Goal: Complete application form: Complete application form

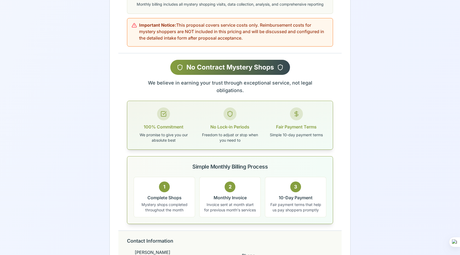
scroll to position [818, 0]
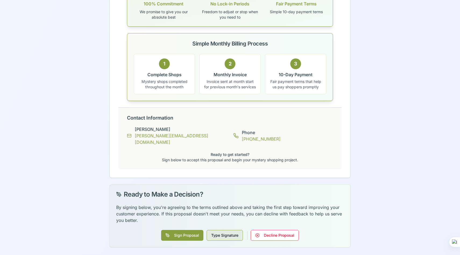
click at [233, 237] on button "Type Signature" at bounding box center [225, 235] width 36 height 11
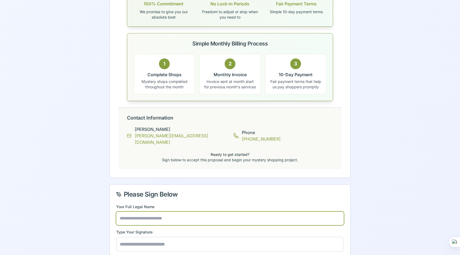
click at [162, 216] on input "text" at bounding box center [230, 217] width 228 height 13
type input "**********"
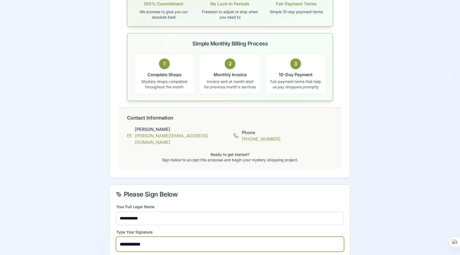
scroll to position [844, 0]
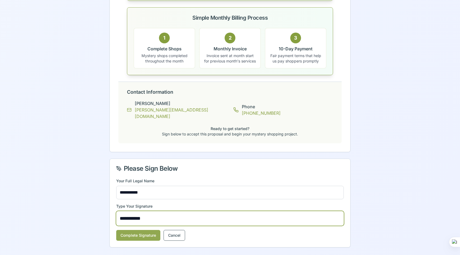
type input "**********"
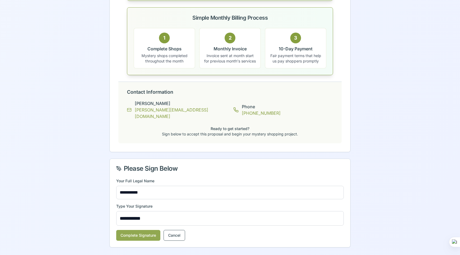
click at [143, 234] on button "Complete Signature" at bounding box center [138, 235] width 44 height 11
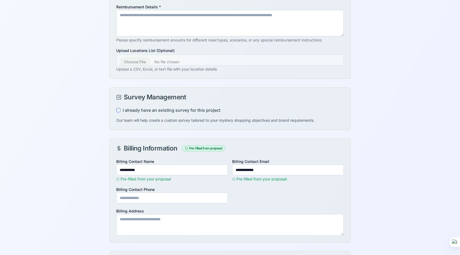
scroll to position [276, 0]
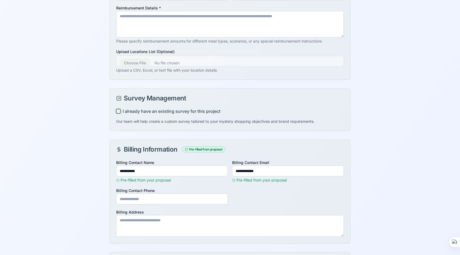
click at [119, 109] on button "I already have an existing survey for this project" at bounding box center [118, 111] width 4 height 4
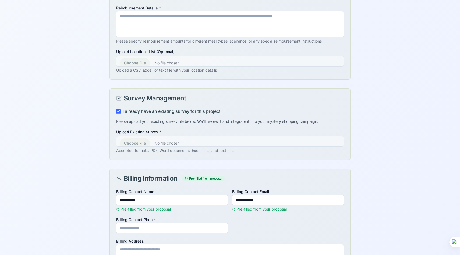
click at [119, 109] on button "I already have an existing survey for this project" at bounding box center [118, 111] width 4 height 4
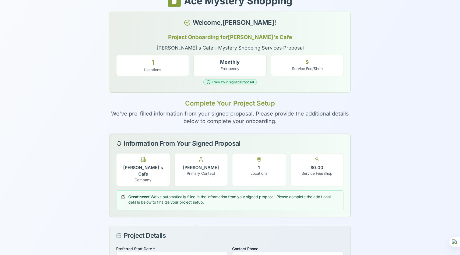
scroll to position [0, 0]
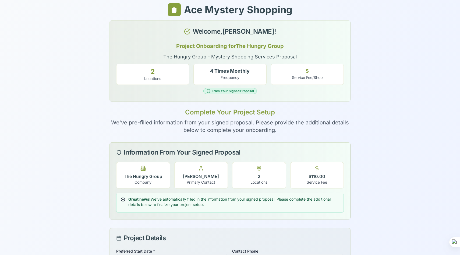
scroll to position [5, 0]
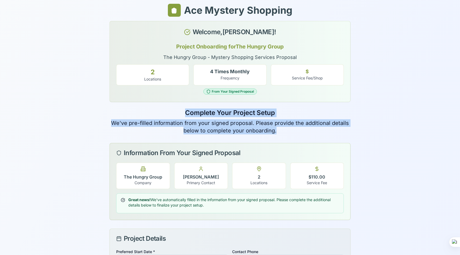
drag, startPoint x: 184, startPoint y: 112, endPoint x: 301, endPoint y: 130, distance: 117.6
click at [301, 130] on div "Ace Mystery Shopping Welcome, [PERSON_NAME] ! Project Onboarding for The Hungry…" at bounding box center [229, 69] width 241 height 130
copy div "Complete Your Project Setup We've pre-filled information from your signed propo…"
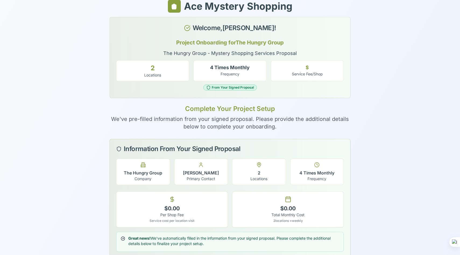
scroll to position [8, 0]
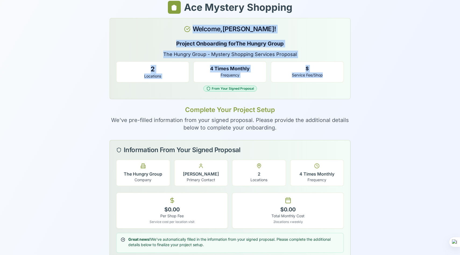
copy div "Welcome, Vincent Perri ! Project Onboarding for The Hungry Group The Hungry Gro…"
drag, startPoint x: 125, startPoint y: 24, endPoint x: 333, endPoint y: 77, distance: 214.2
click at [333, 77] on div "Welcome, Vincent Perri ! Project Onboarding for The Hungry Group The Hungry Gro…" at bounding box center [229, 58] width 241 height 81
click at [150, 55] on p "The Hungry Group - Mystery Shopping Services Proposal" at bounding box center [230, 55] width 228 height 8
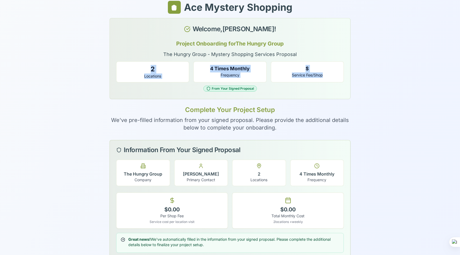
drag, startPoint x: 123, startPoint y: 63, endPoint x: 345, endPoint y: 80, distance: 222.5
click at [345, 80] on div "Project Onboarding for The Hungry Group The Hungry Group - Mystery Shopping Ser…" at bounding box center [230, 69] width 240 height 59
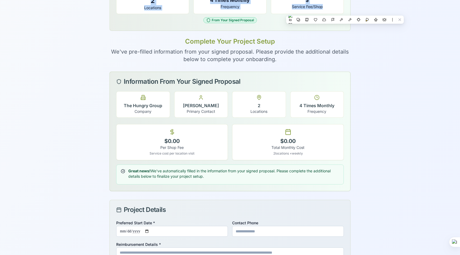
scroll to position [74, 0]
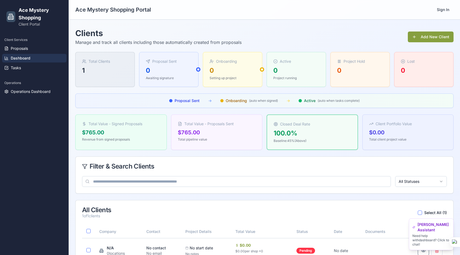
click at [434, 227] on span "[PERSON_NAME] Assistant" at bounding box center [433, 227] width 33 height 11
click at [434, 239] on p "Need help with dashboard ? Click to chat!" at bounding box center [431, 239] width 38 height 13
click at [436, 244] on p "Need help with dashboard ? Click to chat!" at bounding box center [431, 239] width 38 height 13
click at [443, 244] on p "Need help with dashboard ? Click to chat!" at bounding box center [431, 239] width 38 height 13
click at [415, 226] on icon at bounding box center [414, 227] width 2 height 2
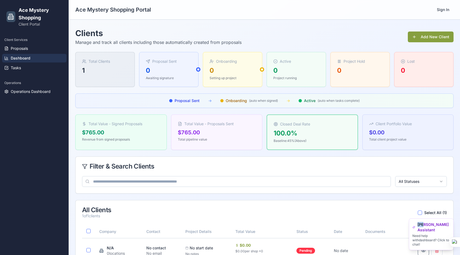
click at [415, 226] on icon at bounding box center [414, 227] width 2 height 2
click at [27, 49] on span "Proposals" at bounding box center [19, 48] width 17 height 5
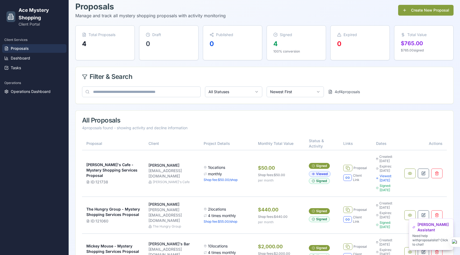
scroll to position [27, 0]
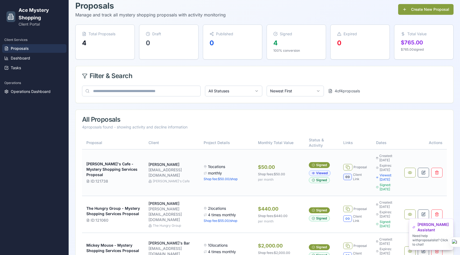
click at [344, 176] on button at bounding box center [347, 176] width 9 height 6
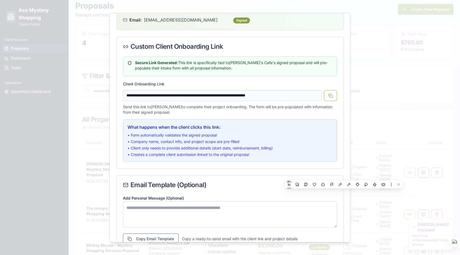
scroll to position [50, 0]
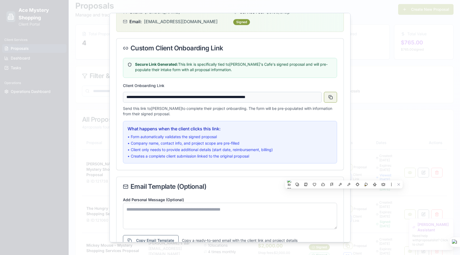
click at [332, 97] on button at bounding box center [330, 96] width 13 height 11
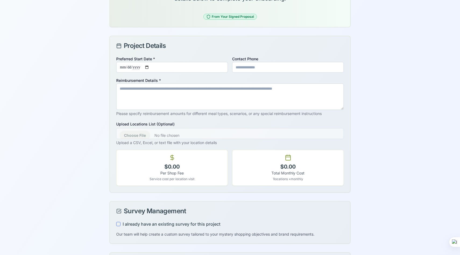
scroll to position [75, 0]
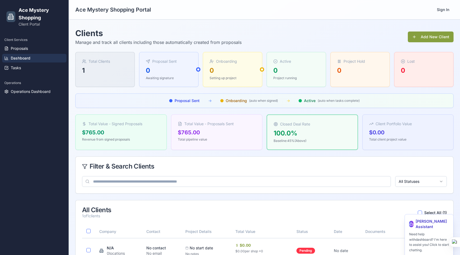
click at [413, 222] on icon at bounding box center [411, 224] width 4 height 4
click at [427, 239] on p "Need help with dashboard ? I'm here to assist you! Click to start chatting." at bounding box center [429, 241] width 40 height 21
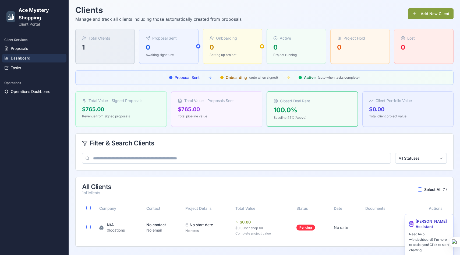
click at [433, 252] on p "Need help with dashboard ? I'm here to assist you! Click to start chatting." at bounding box center [429, 241] width 40 height 21
click at [432, 223] on span "[PERSON_NAME] Assistant" at bounding box center [432, 223] width 33 height 11
click at [413, 223] on icon at bounding box center [411, 224] width 4 height 4
click at [435, 223] on span "[PERSON_NAME] Assistant" at bounding box center [432, 223] width 33 height 11
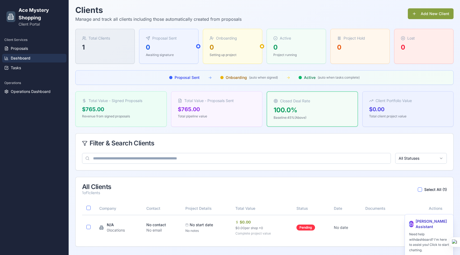
click at [438, 226] on span "[PERSON_NAME] Assistant" at bounding box center [432, 223] width 33 height 11
click at [413, 225] on icon at bounding box center [411, 224] width 4 height 4
click at [414, 159] on html "Ace Mystery Shopping Client Portal Client Services Proposals Dashboard Tasks Op…" at bounding box center [230, 116] width 460 height 278
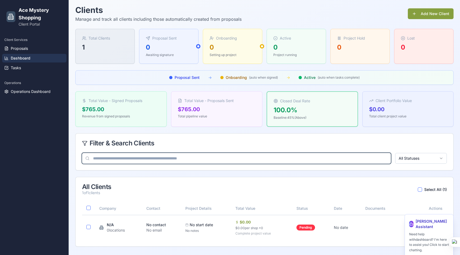
click at [226, 160] on input at bounding box center [236, 158] width 309 height 11
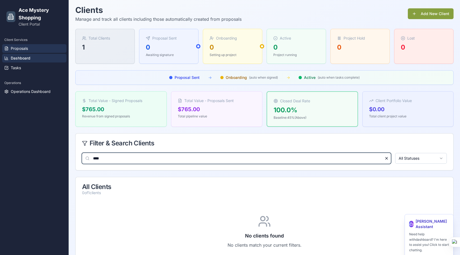
type input "****"
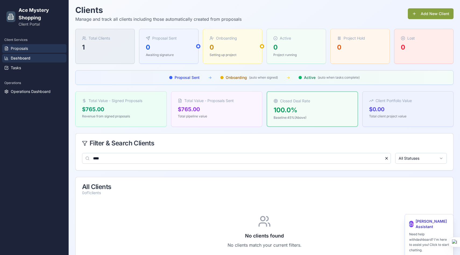
click at [30, 46] on link "Proposals" at bounding box center [34, 48] width 64 height 9
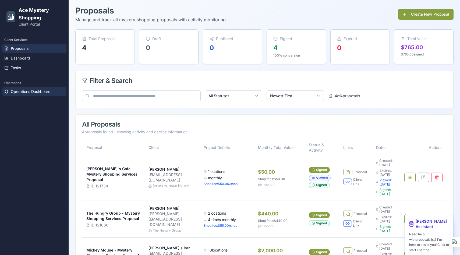
scroll to position [3, 0]
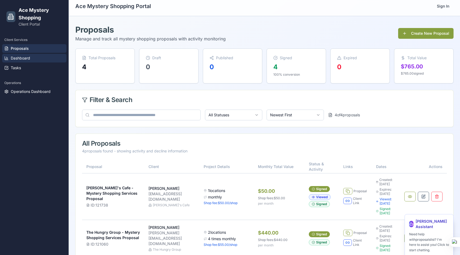
click at [33, 60] on link "Dashboard" at bounding box center [34, 58] width 64 height 9
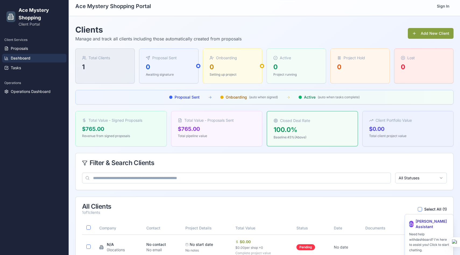
scroll to position [23, 0]
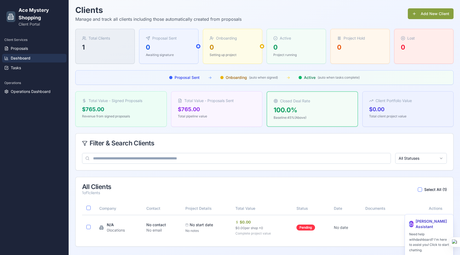
click at [10, 72] on div "Client Services Proposals Dashboard Tasks" at bounding box center [34, 53] width 69 height 41
click at [16, 67] on span "Tasks" at bounding box center [16, 67] width 10 height 5
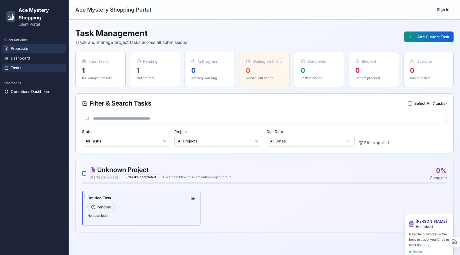
click at [22, 47] on span "Proposals" at bounding box center [19, 48] width 17 height 5
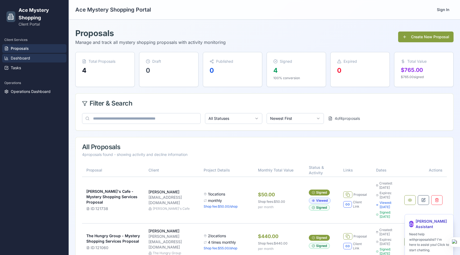
click at [17, 58] on span "Dashboard" at bounding box center [20, 57] width 19 height 5
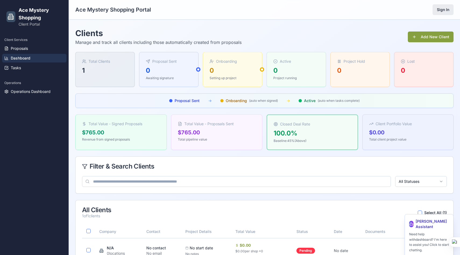
click at [445, 7] on button "Sign In" at bounding box center [442, 9] width 21 height 11
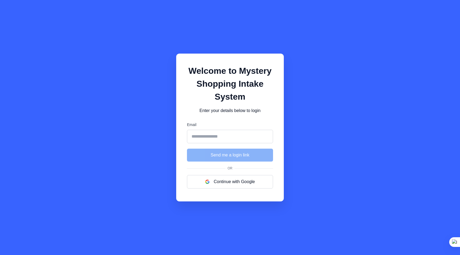
click at [209, 136] on input "Email" at bounding box center [230, 136] width 86 height 13
type input "**********"
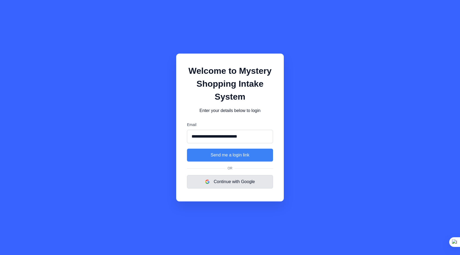
click at [221, 184] on button "Continue with Google" at bounding box center [230, 181] width 86 height 13
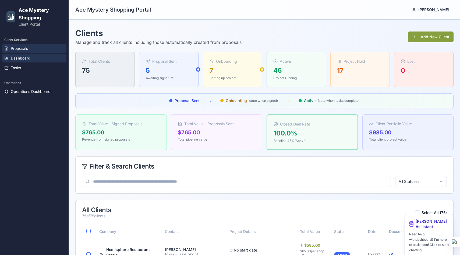
click at [27, 46] on span "Proposals" at bounding box center [19, 48] width 17 height 5
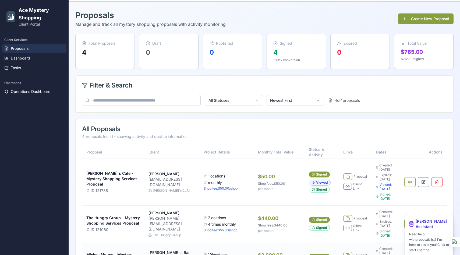
scroll to position [98, 0]
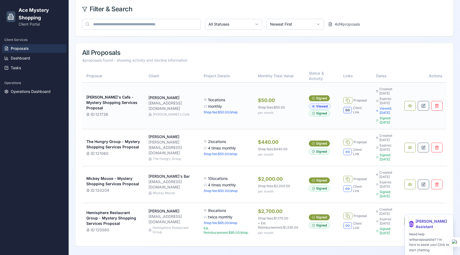
click at [343, 107] on button at bounding box center [347, 110] width 9 height 6
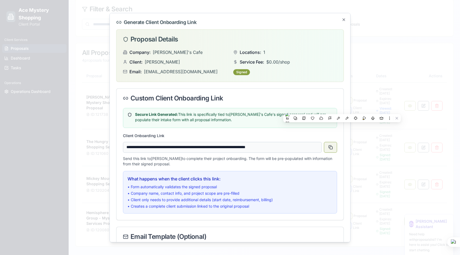
click at [332, 148] on button at bounding box center [330, 146] width 13 height 11
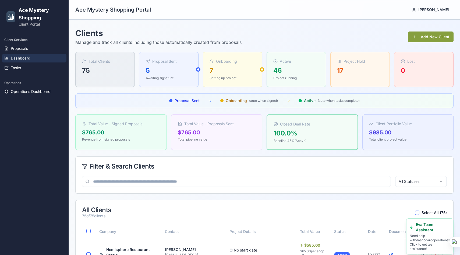
click at [440, 228] on span "Eva Team Assistant" at bounding box center [433, 227] width 34 height 11
click at [438, 240] on p "Need help with dashboard operations? Click to get team assistance!" at bounding box center [430, 241] width 40 height 17
click at [437, 249] on p "Need help with dashboard operations? Click to get team assistance!" at bounding box center [430, 241] width 40 height 17
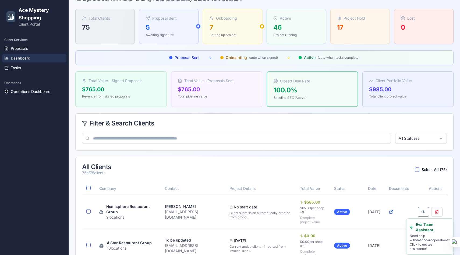
scroll to position [49, 0]
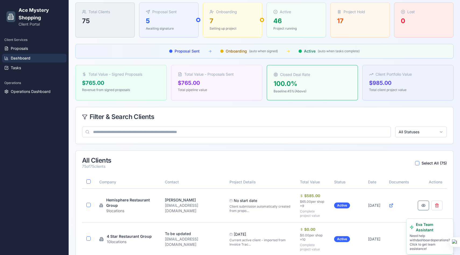
click at [413, 227] on icon at bounding box center [411, 226] width 3 height 3
click at [414, 226] on icon at bounding box center [412, 227] width 4 height 4
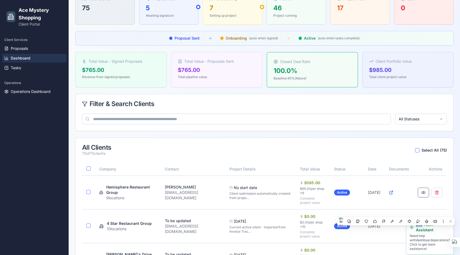
scroll to position [0, 0]
